Goal: Information Seeking & Learning: Learn about a topic

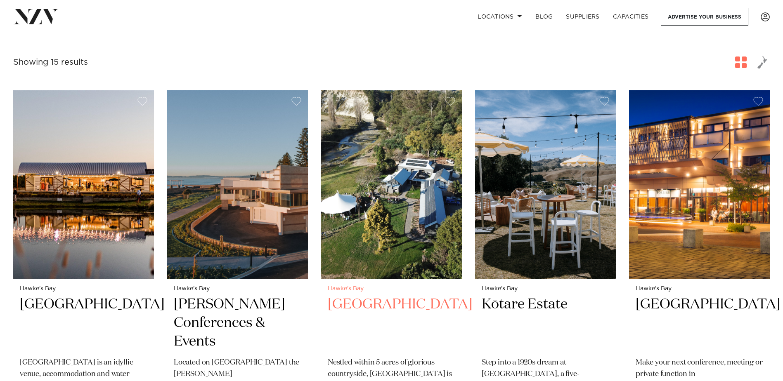
scroll to position [248, 0]
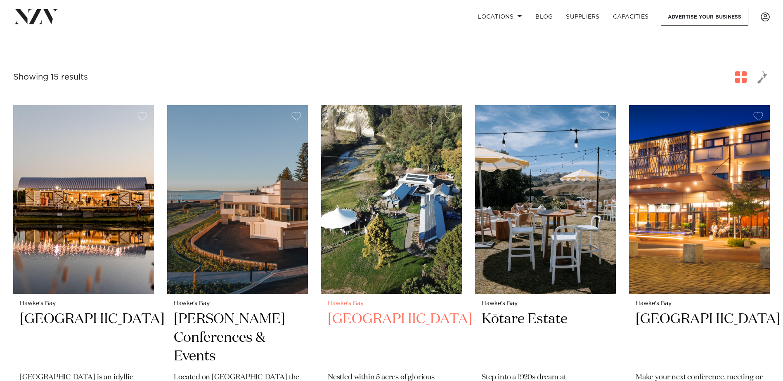
click at [393, 231] on img at bounding box center [391, 199] width 141 height 189
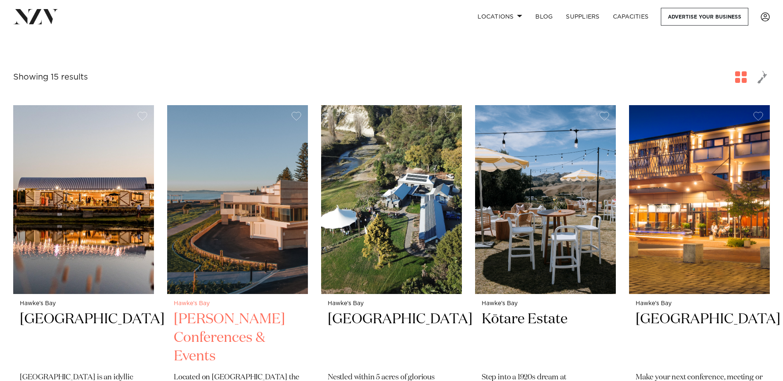
scroll to position [289, 0]
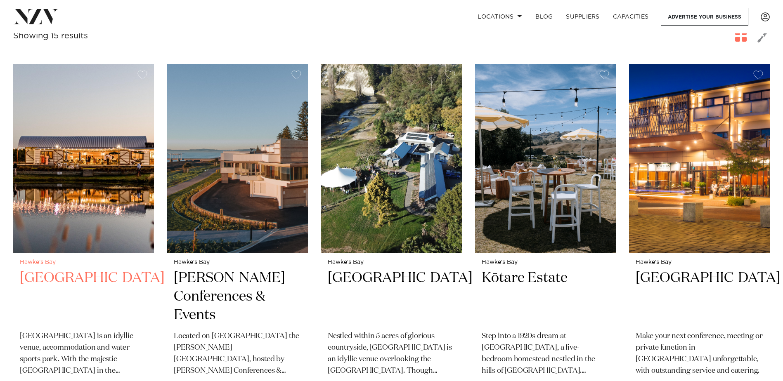
click at [120, 179] on img at bounding box center [83, 158] width 141 height 189
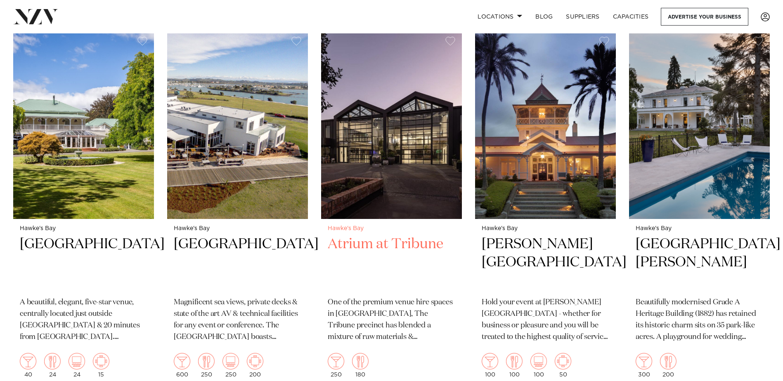
scroll to position [701, 0]
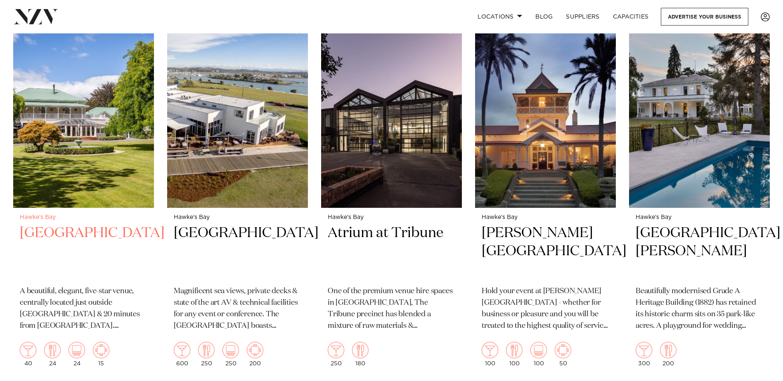
click at [83, 131] on img at bounding box center [83, 113] width 141 height 189
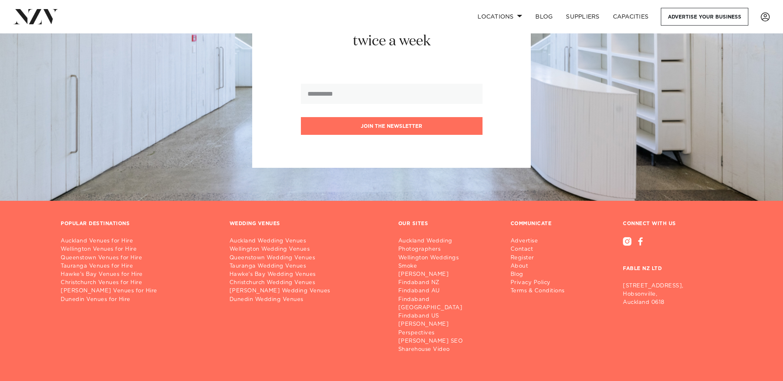
scroll to position [1568, 0]
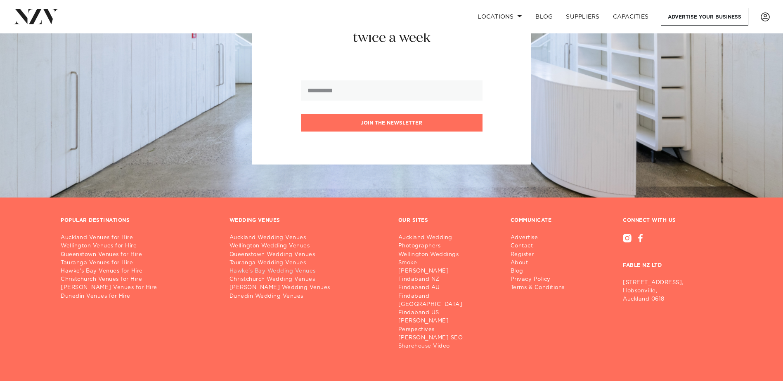
click at [299, 267] on link "Hawke's Bay Wedding Venues" at bounding box center [307, 271] width 156 height 8
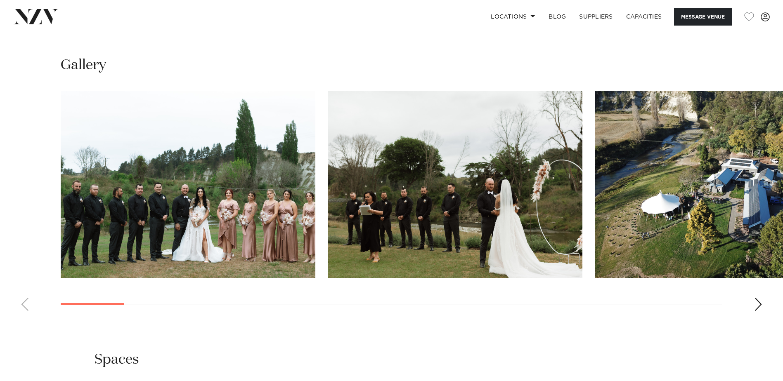
scroll to position [825, 0]
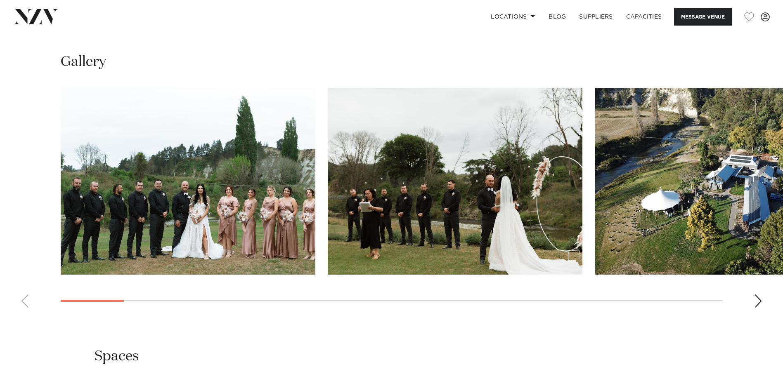
click at [760, 302] on div "Next slide" at bounding box center [758, 301] width 8 height 13
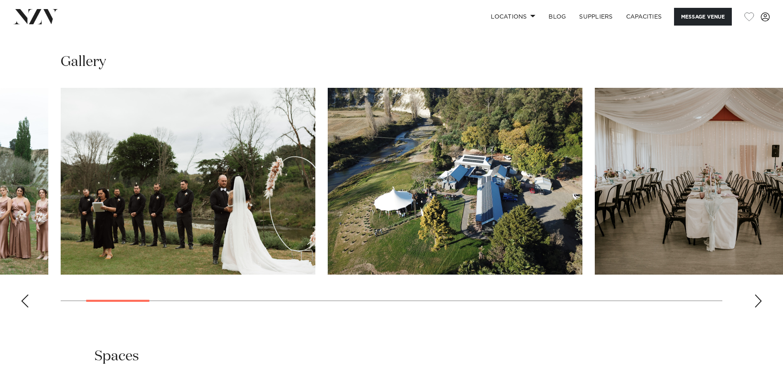
click at [760, 302] on div "Next slide" at bounding box center [758, 301] width 8 height 13
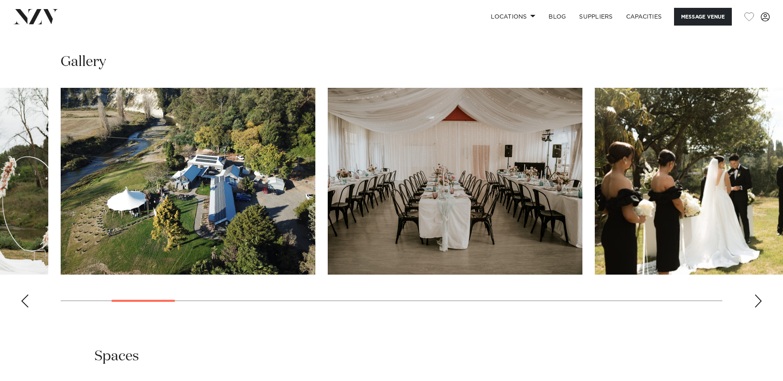
click at [760, 302] on div "Next slide" at bounding box center [758, 301] width 8 height 13
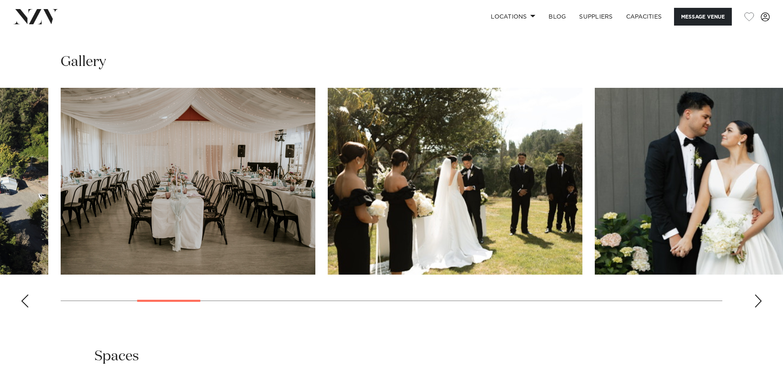
click at [760, 302] on div "Next slide" at bounding box center [758, 301] width 8 height 13
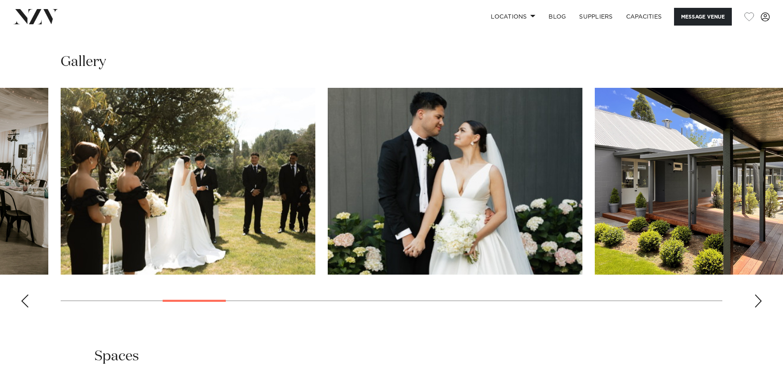
click at [760, 301] on div "Next slide" at bounding box center [758, 301] width 8 height 13
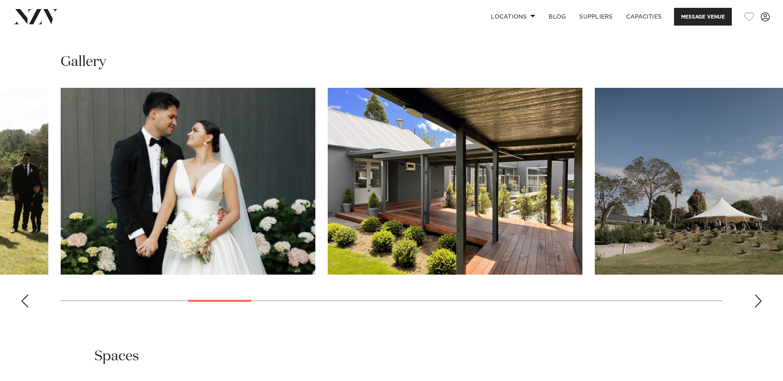
click at [760, 301] on div "Next slide" at bounding box center [758, 301] width 8 height 13
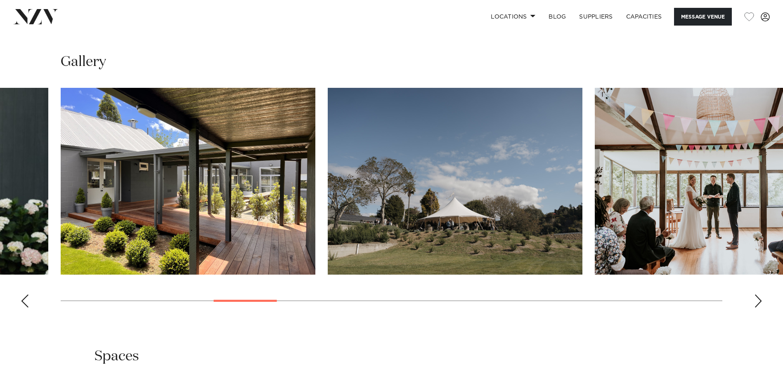
click at [760, 301] on div "Next slide" at bounding box center [758, 301] width 8 height 13
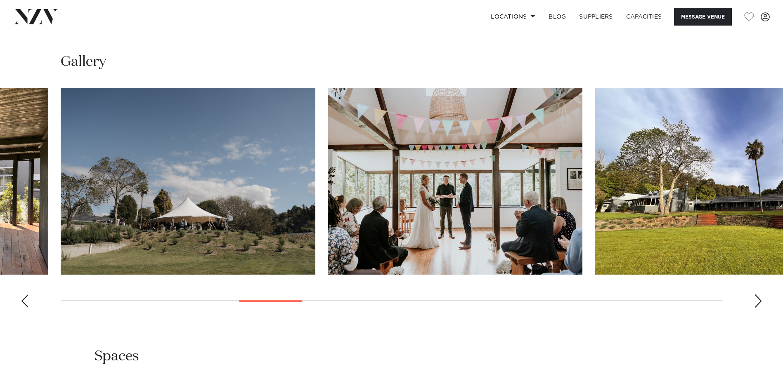
click at [760, 301] on div "Next slide" at bounding box center [758, 301] width 8 height 13
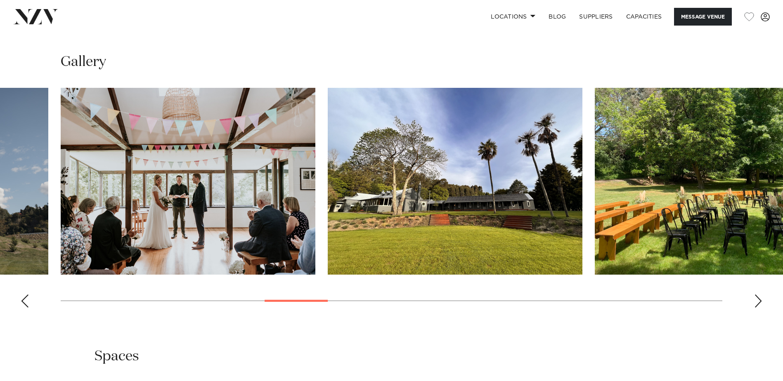
click at [760, 301] on div "Next slide" at bounding box center [758, 301] width 8 height 13
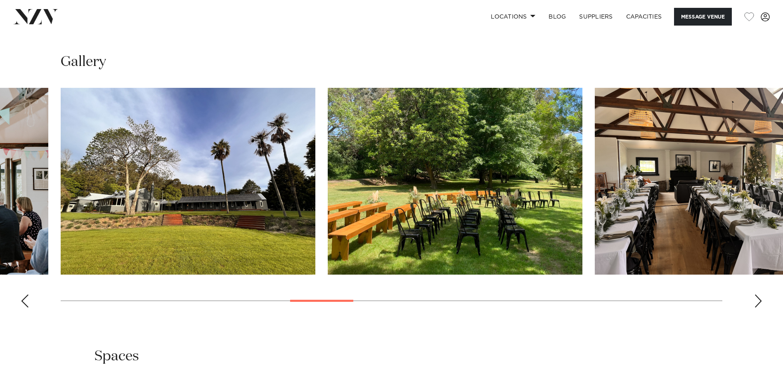
click at [760, 301] on div "Next slide" at bounding box center [758, 301] width 8 height 13
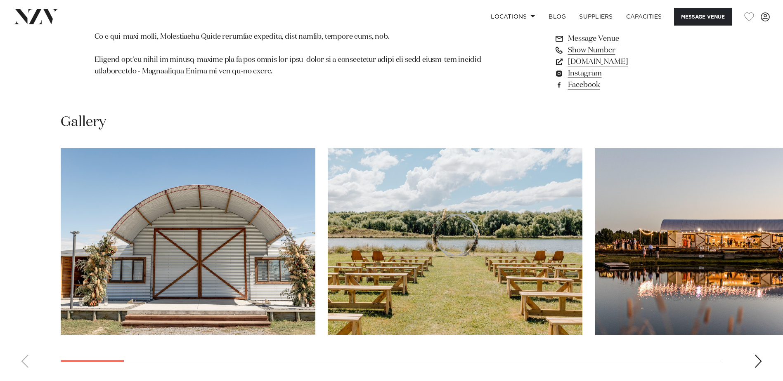
scroll to position [743, 0]
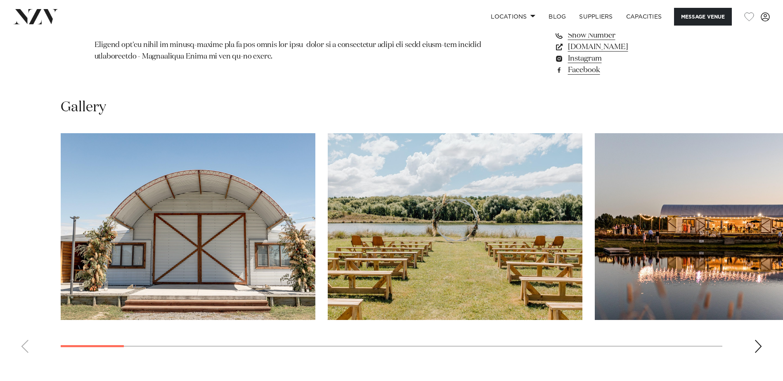
click at [757, 346] on div "Next slide" at bounding box center [758, 346] width 8 height 13
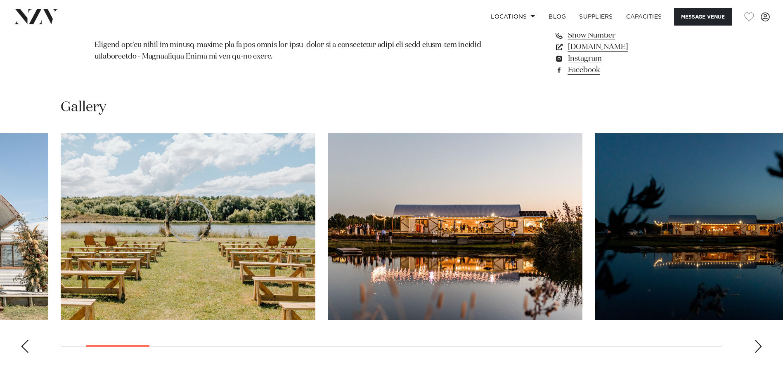
click at [757, 346] on div "Next slide" at bounding box center [758, 346] width 8 height 13
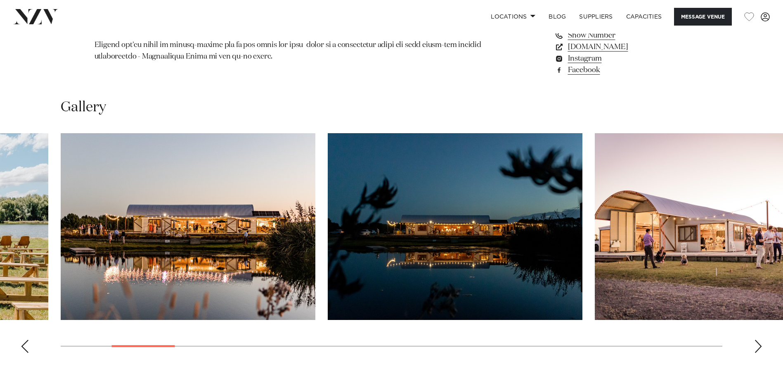
click at [757, 346] on div "Next slide" at bounding box center [758, 346] width 8 height 13
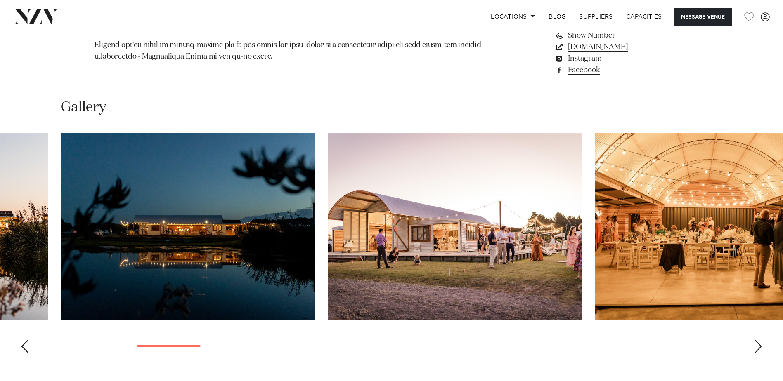
click at [757, 346] on div "Next slide" at bounding box center [758, 346] width 8 height 13
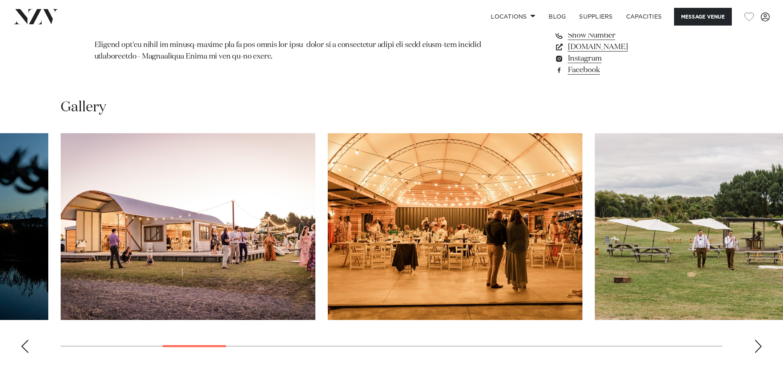
click at [757, 346] on div "Next slide" at bounding box center [758, 346] width 8 height 13
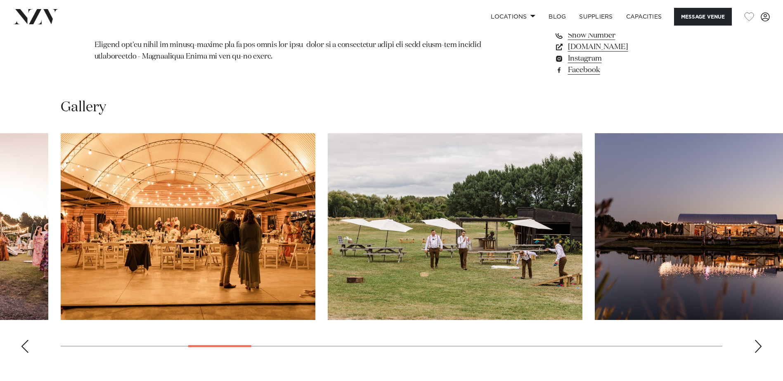
click at [757, 346] on div "Next slide" at bounding box center [758, 346] width 8 height 13
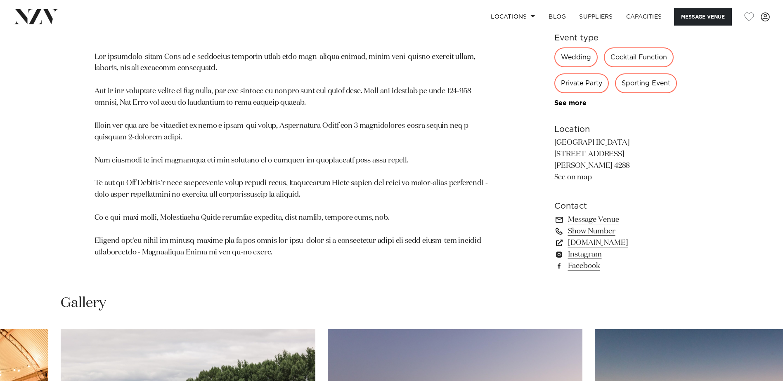
scroll to position [536, 0]
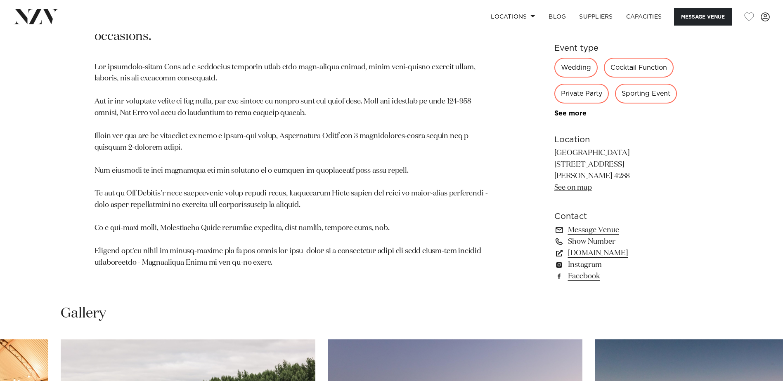
drag, startPoint x: 554, startPoint y: 164, endPoint x: 621, endPoint y: 175, distance: 67.2
click at [621, 175] on p "Backpaddock Lakes 314 Speedy Road Ashley Clinton 4288 See on map" at bounding box center [621, 171] width 134 height 46
copy p "314 Speedy Road Ashley Clinton 4288"
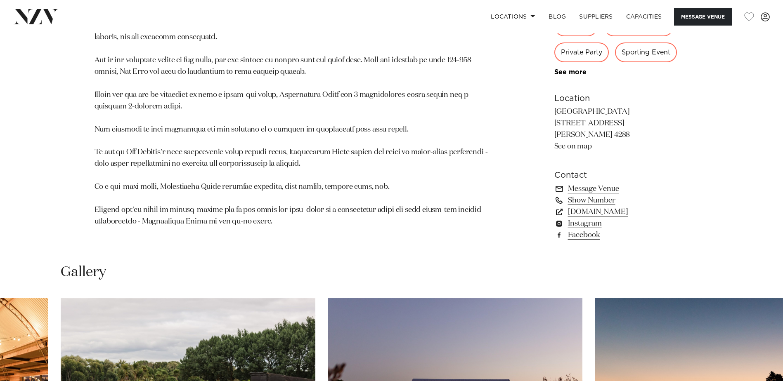
click at [407, 199] on p at bounding box center [294, 124] width 401 height 207
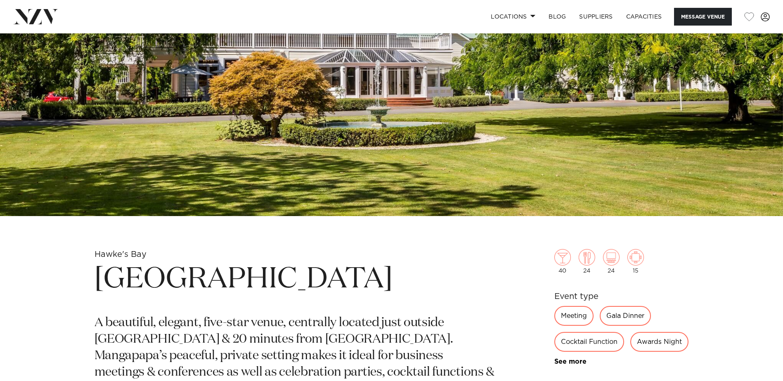
scroll to position [206, 0]
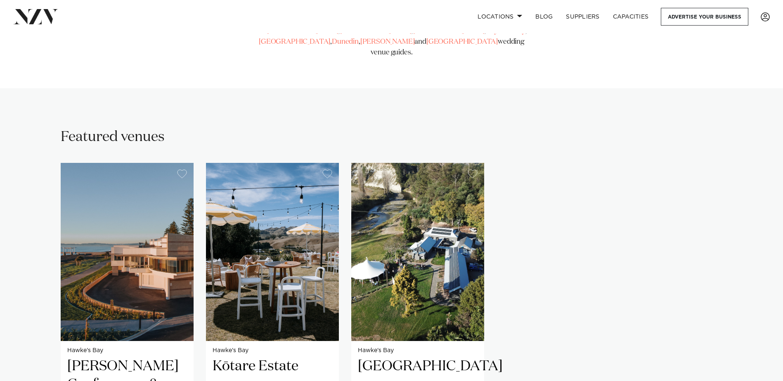
scroll to position [454, 0]
